Goal: Information Seeking & Learning: Check status

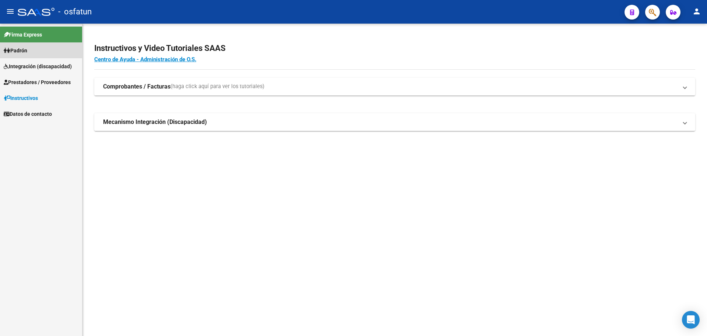
click at [45, 53] on link "Padrón" at bounding box center [41, 50] width 82 height 16
click at [33, 66] on link "Análisis Afiliado" at bounding box center [41, 66] width 82 height 16
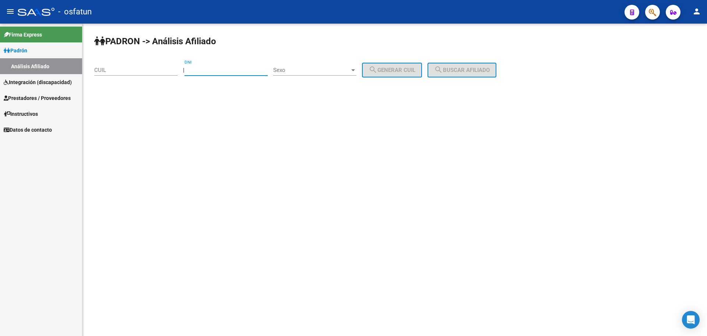
click at [214, 69] on input "DNI" at bounding box center [226, 70] width 83 height 7
type input "44075274"
click at [340, 67] on span "Sexo" at bounding box center [311, 70] width 77 height 7
click at [347, 73] on span "Masculino" at bounding box center [322, 70] width 83 height 17
click at [399, 70] on span "search Generar CUIL" at bounding box center [392, 70] width 47 height 7
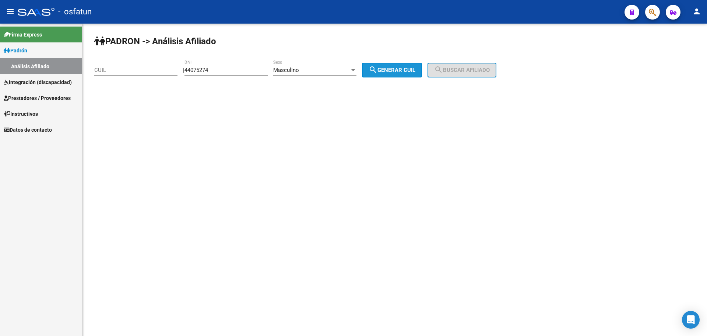
type input "20-44075274-9"
click at [461, 69] on span "search Buscar afiliado" at bounding box center [462, 70] width 56 height 7
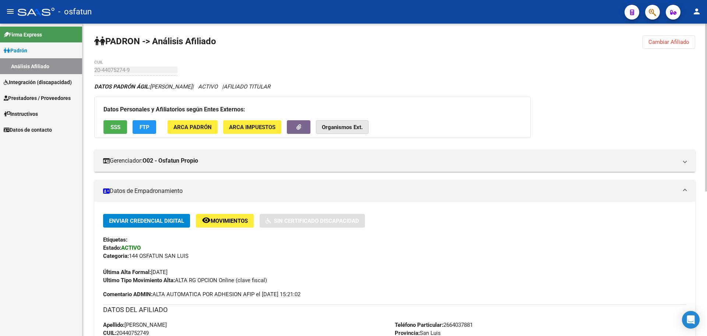
click at [365, 128] on button "Organismos Ext." at bounding box center [342, 127] width 53 height 14
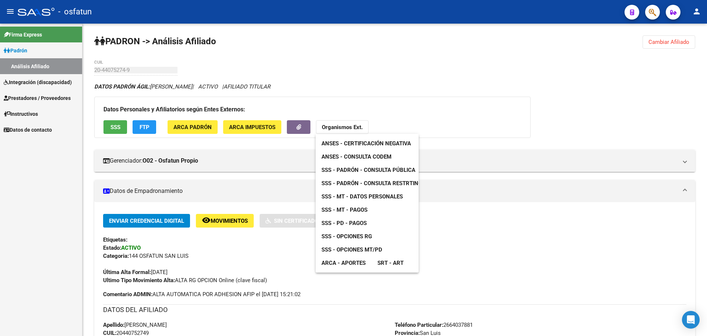
click at [376, 262] on link "SRT - ART" at bounding box center [391, 262] width 38 height 13
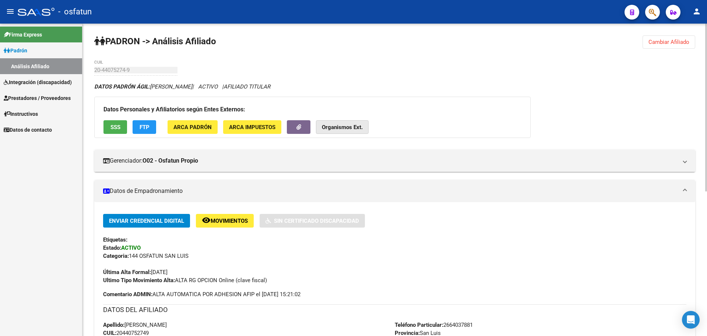
click at [344, 126] on strong "Organismos Ext." at bounding box center [342, 127] width 41 height 7
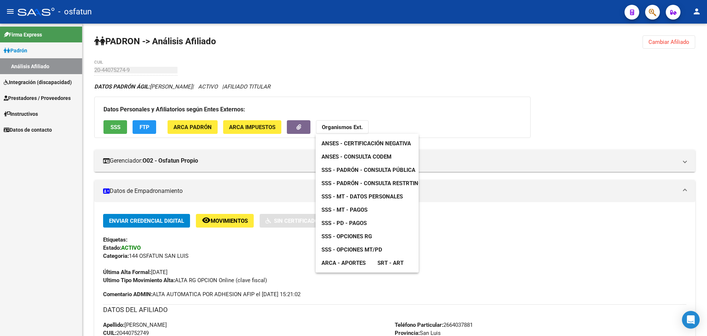
click at [370, 262] on link "ARCA - Aportes" at bounding box center [344, 262] width 56 height 13
